Goal: Task Accomplishment & Management: Use online tool/utility

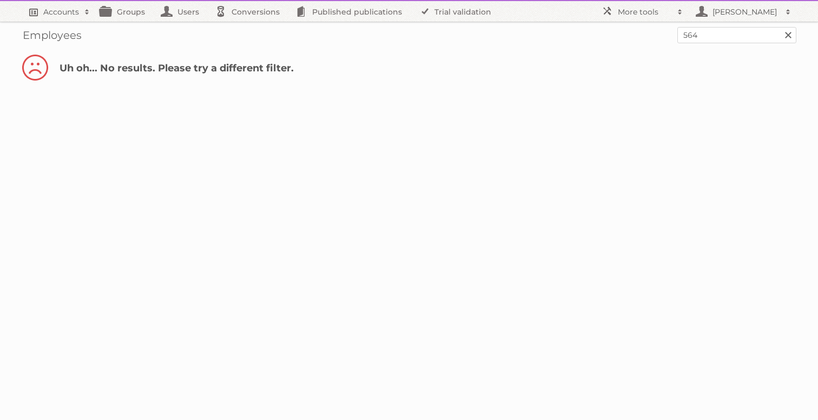
click at [54, 14] on h2 "Accounts" at bounding box center [61, 11] width 36 height 11
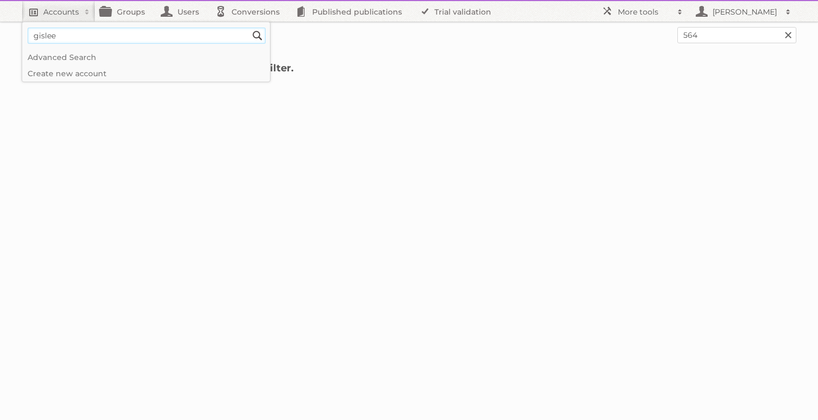
type input"] "gislee"
click at [249, 28] on input "Search" at bounding box center [257, 36] width 16 height 16
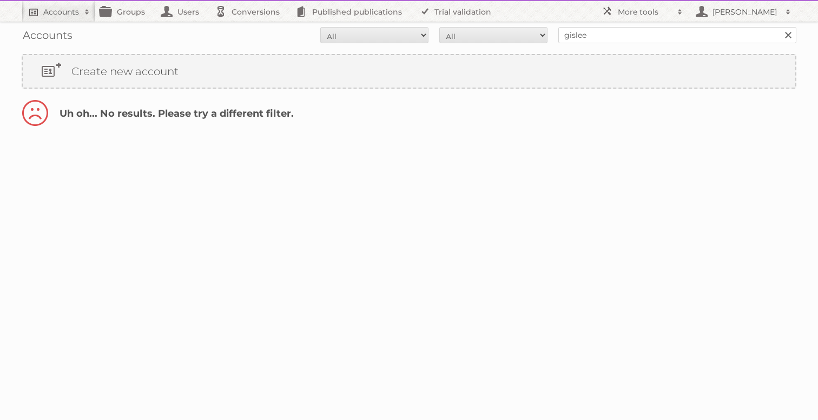
click at [75, 9] on h2 "Accounts" at bounding box center [61, 11] width 36 height 11
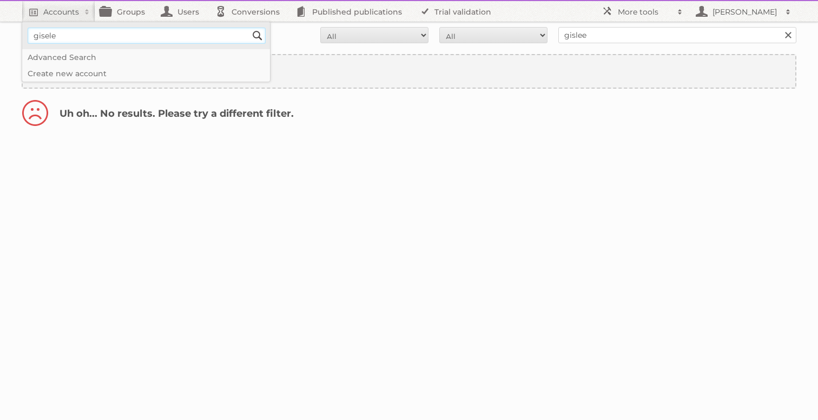
type input"] "gisele"
click at [249, 28] on input "Search" at bounding box center [257, 36] width 16 height 16
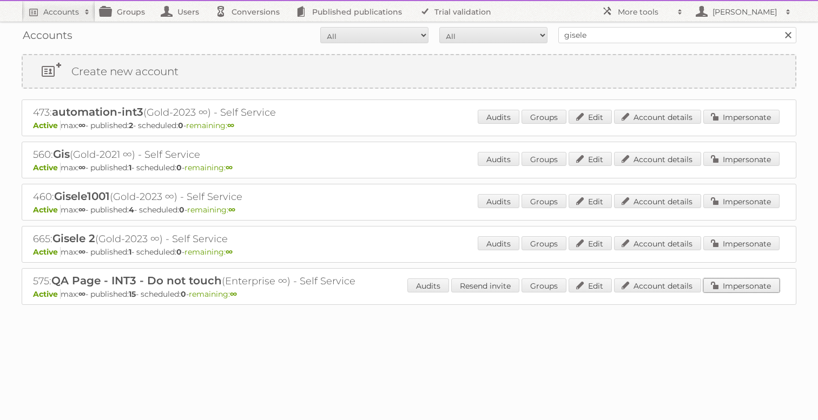
click at [744, 284] on link "Impersonate" at bounding box center [741, 285] width 76 height 14
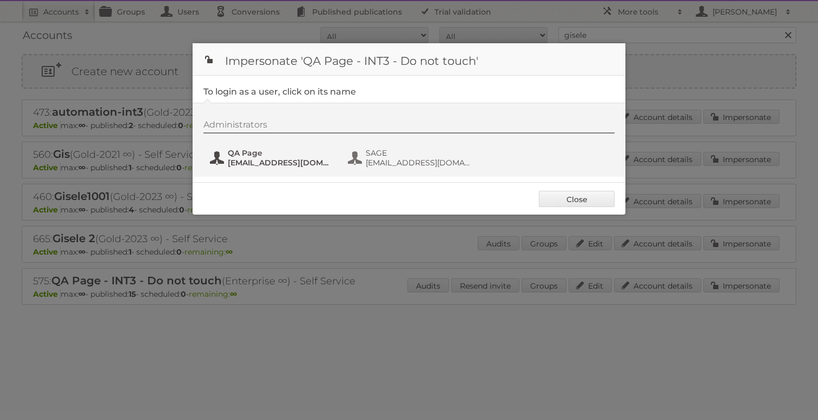
click at [251, 154] on span "QA Page" at bounding box center [280, 153] width 105 height 10
